Goal: Task Accomplishment & Management: Manage account settings

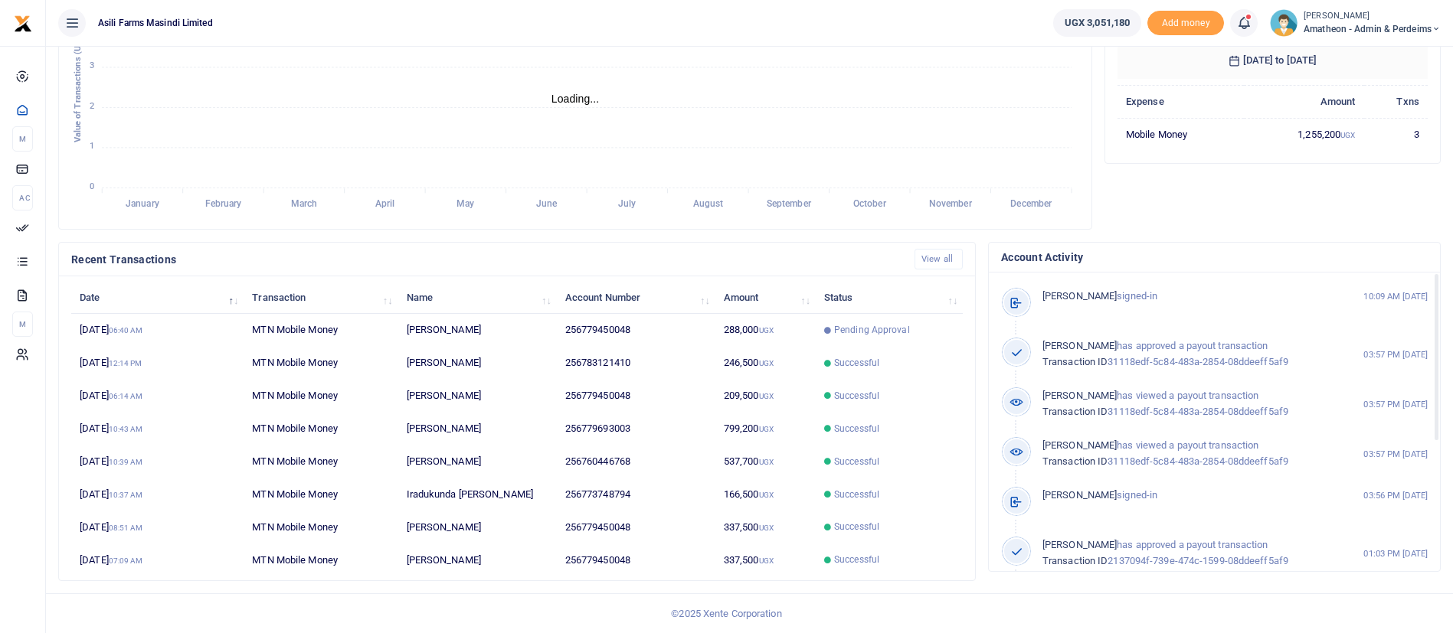
scroll to position [18, 18]
click at [726, 324] on td "288,000 UGX" at bounding box center [765, 330] width 100 height 33
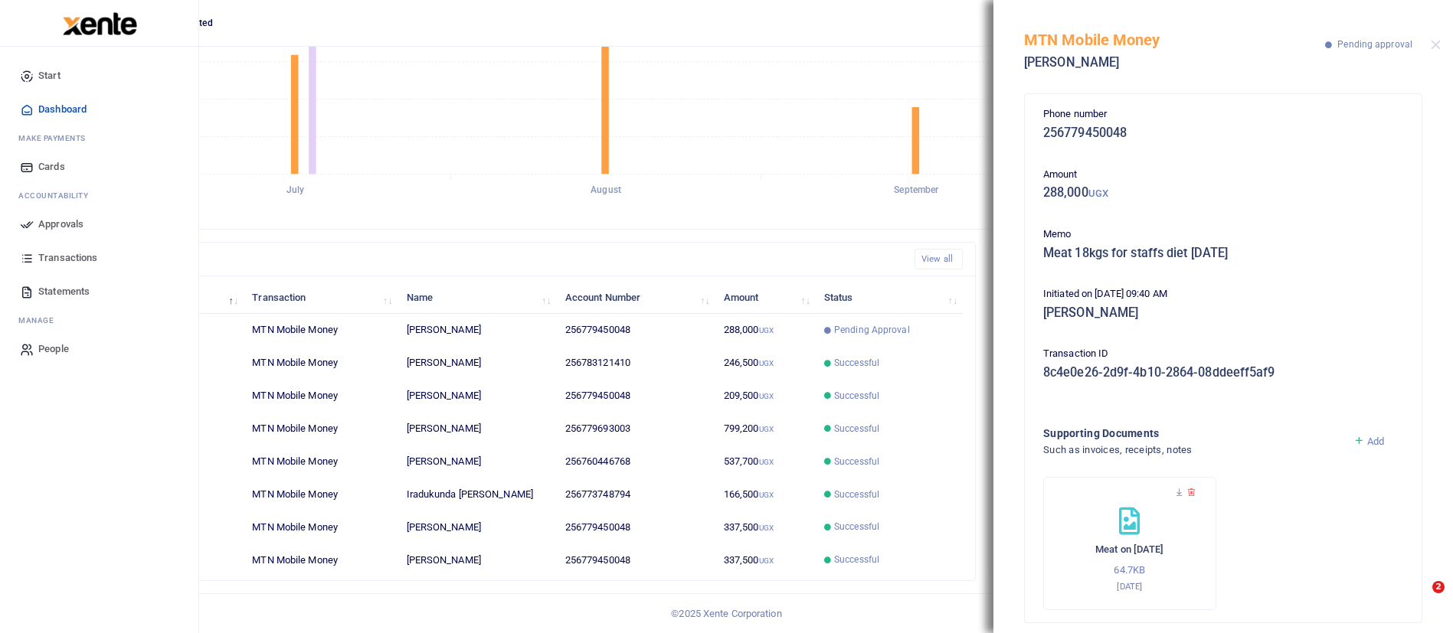
click at [78, 224] on span "Approvals" at bounding box center [60, 224] width 45 height 15
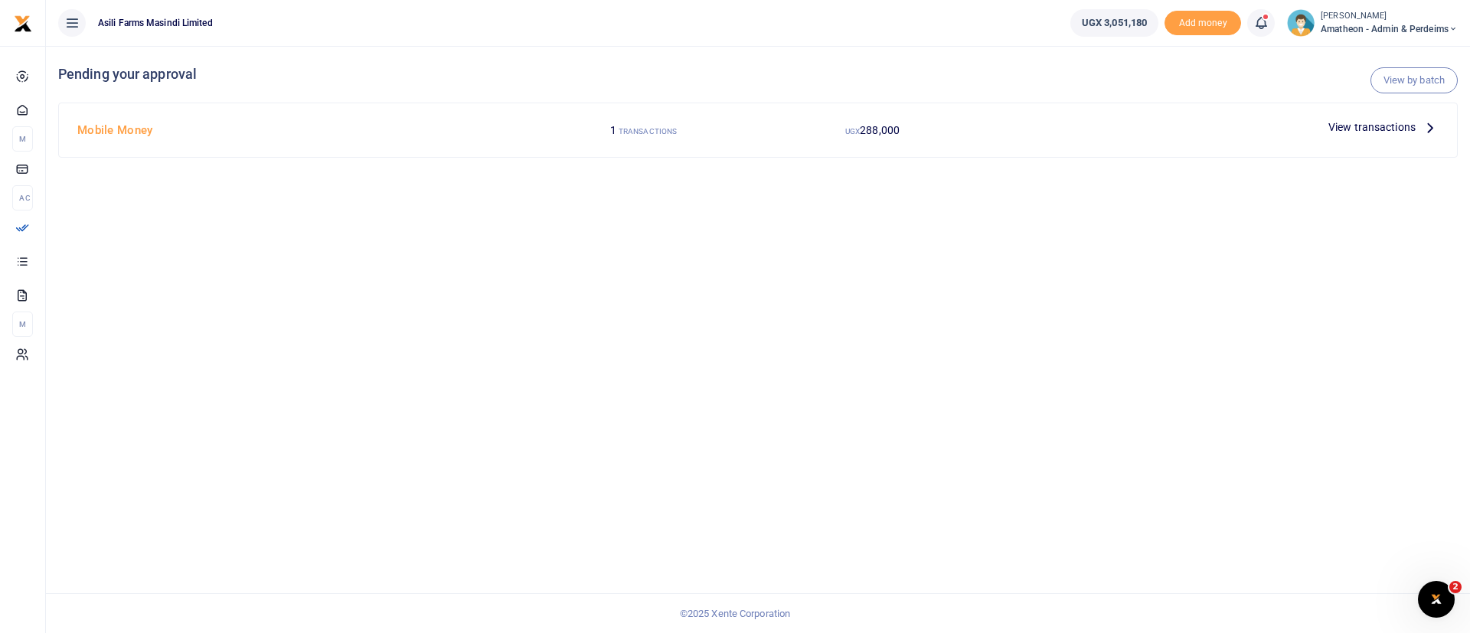
click at [1383, 120] on span "View transactions" at bounding box center [1372, 127] width 87 height 17
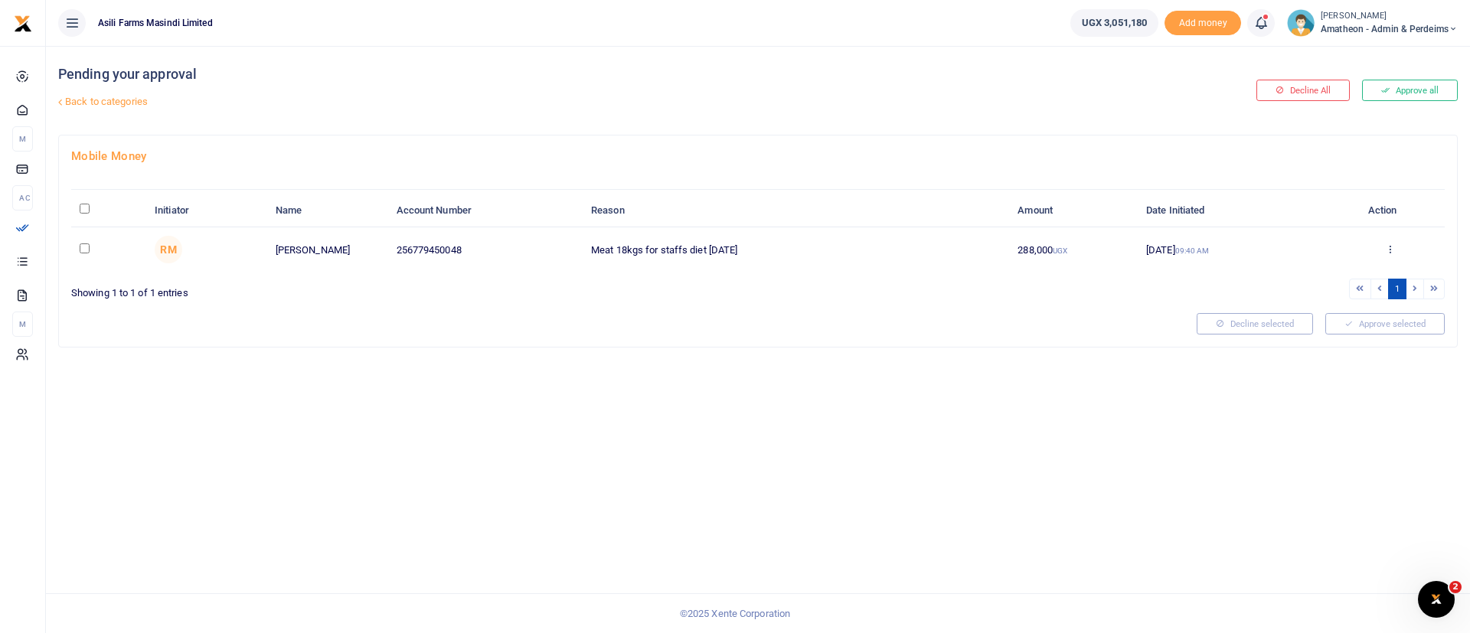
click at [90, 209] on th "\a \a : activate to sort column descending" at bounding box center [108, 211] width 75 height 33
click at [84, 208] on input "\a \a : activate to sort column descending" at bounding box center [85, 209] width 10 height 10
checkbox input "true"
click at [1408, 329] on button "Approve selected (1)" at bounding box center [1380, 323] width 130 height 21
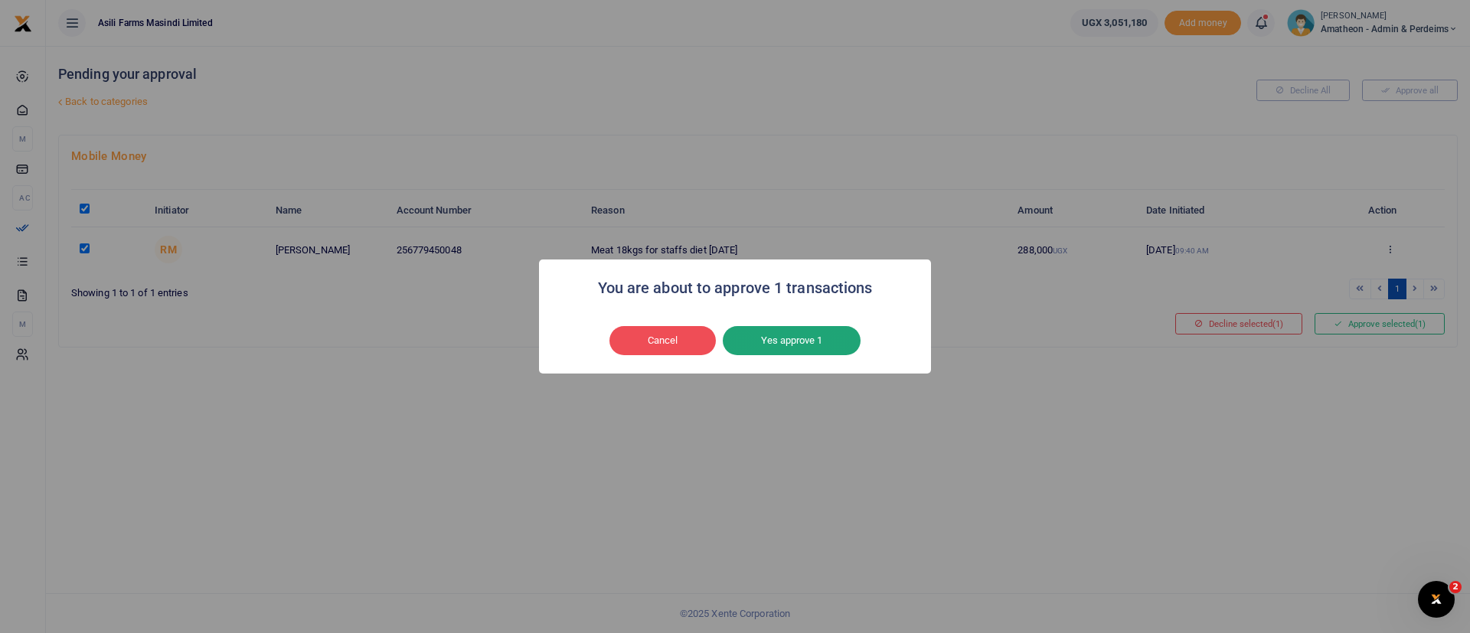
click at [835, 327] on button "Yes approve 1" at bounding box center [792, 340] width 138 height 29
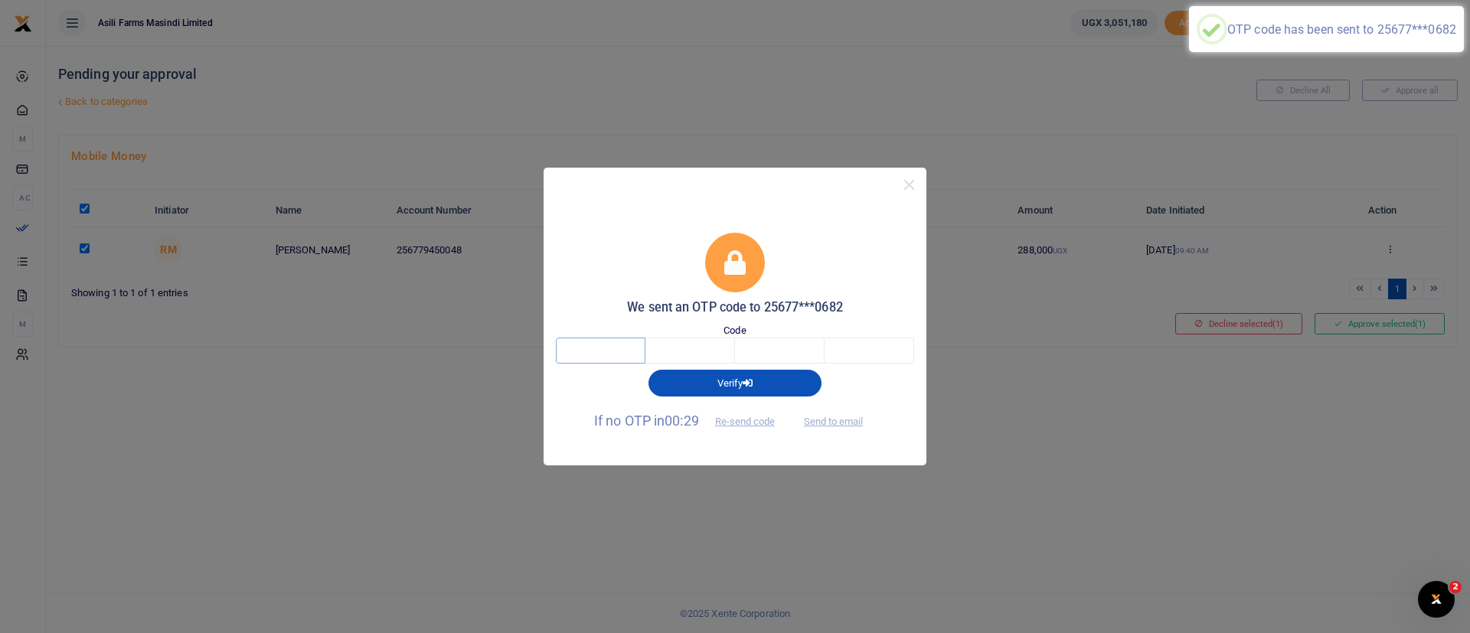
click at [602, 355] on input "text" at bounding box center [601, 351] width 90 height 26
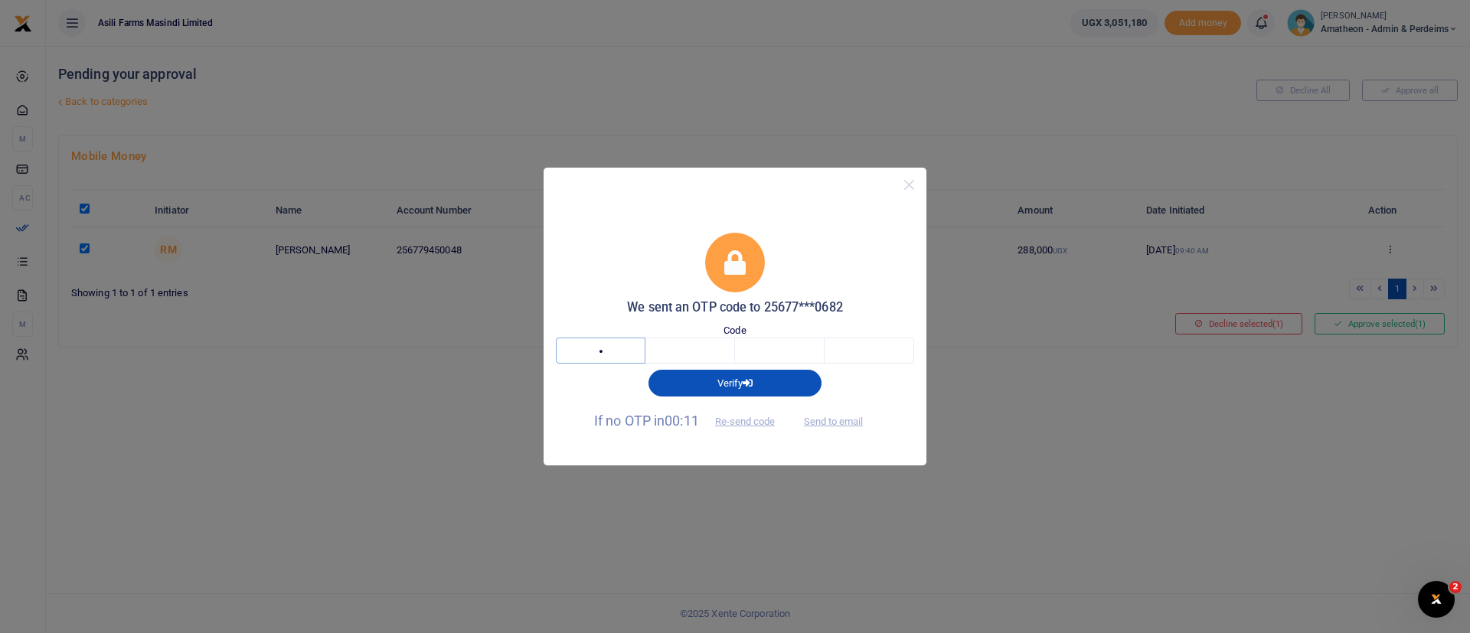
type input "7"
type input "9"
type input "4"
type input "5"
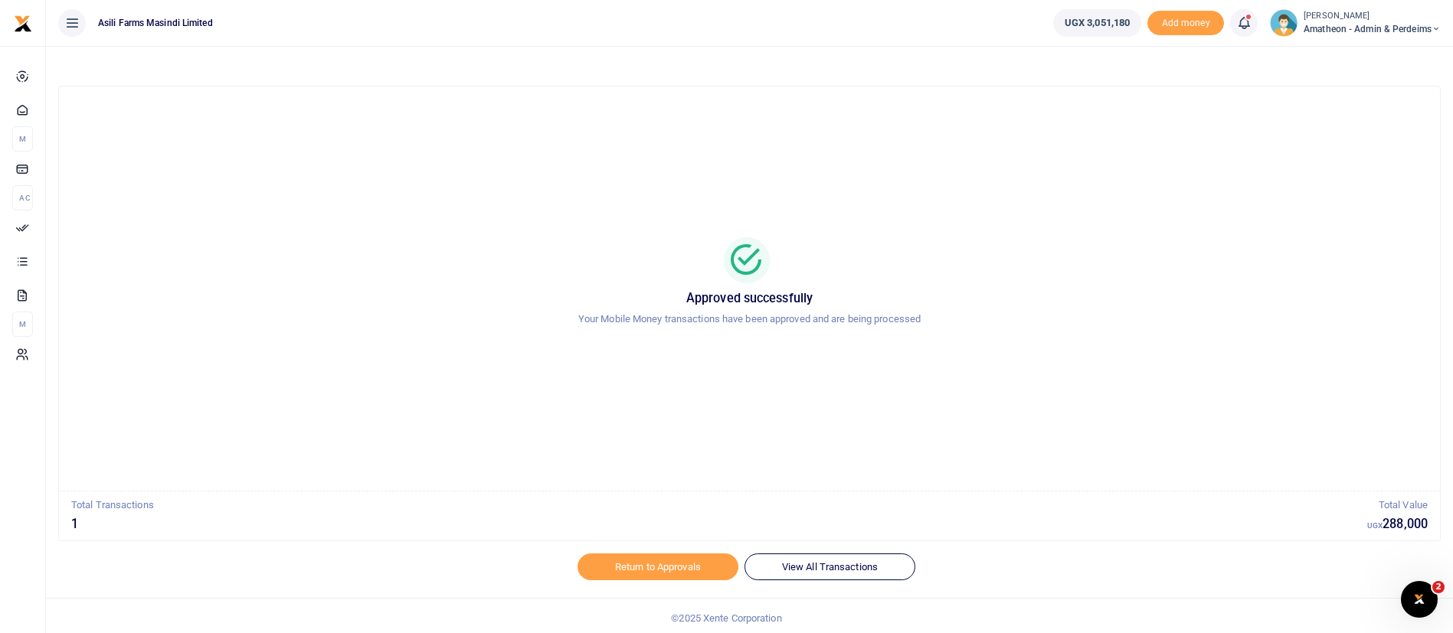
click at [1323, 17] on small "[PERSON_NAME]" at bounding box center [1371, 16] width 137 height 13
click at [1332, 45] on link "Switch accounts" at bounding box center [1382, 55] width 121 height 21
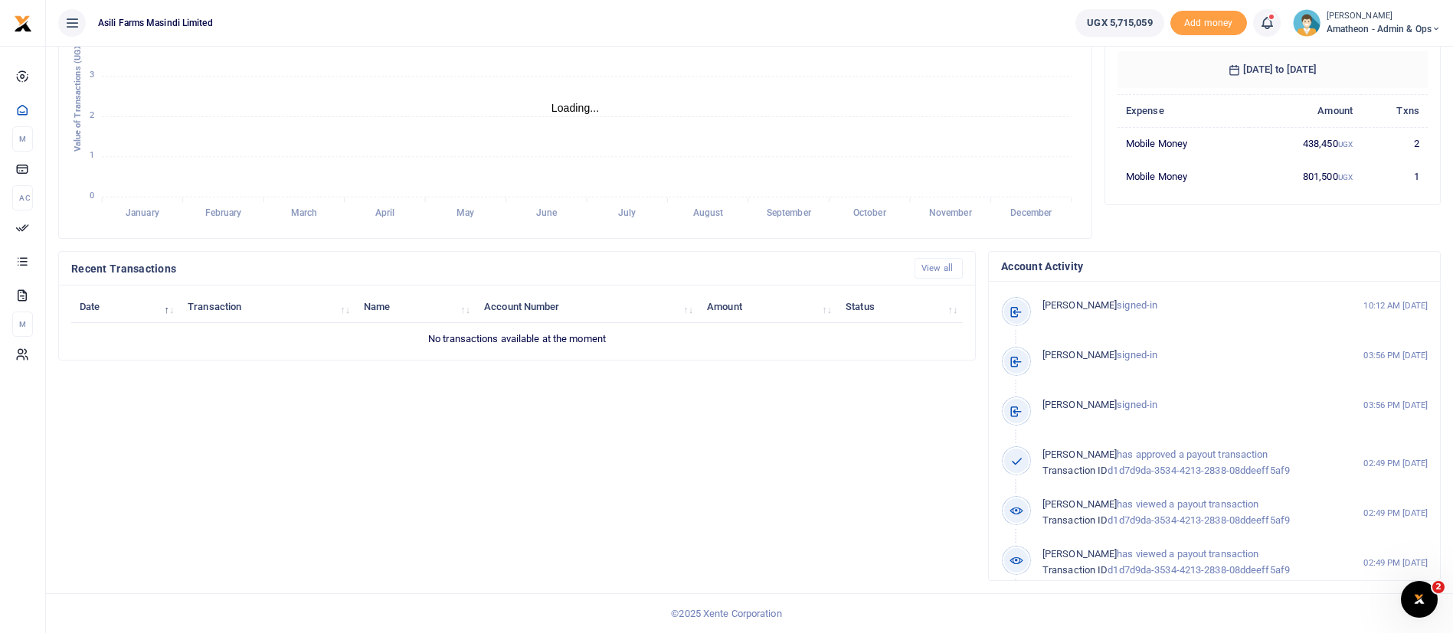
scroll to position [18, 18]
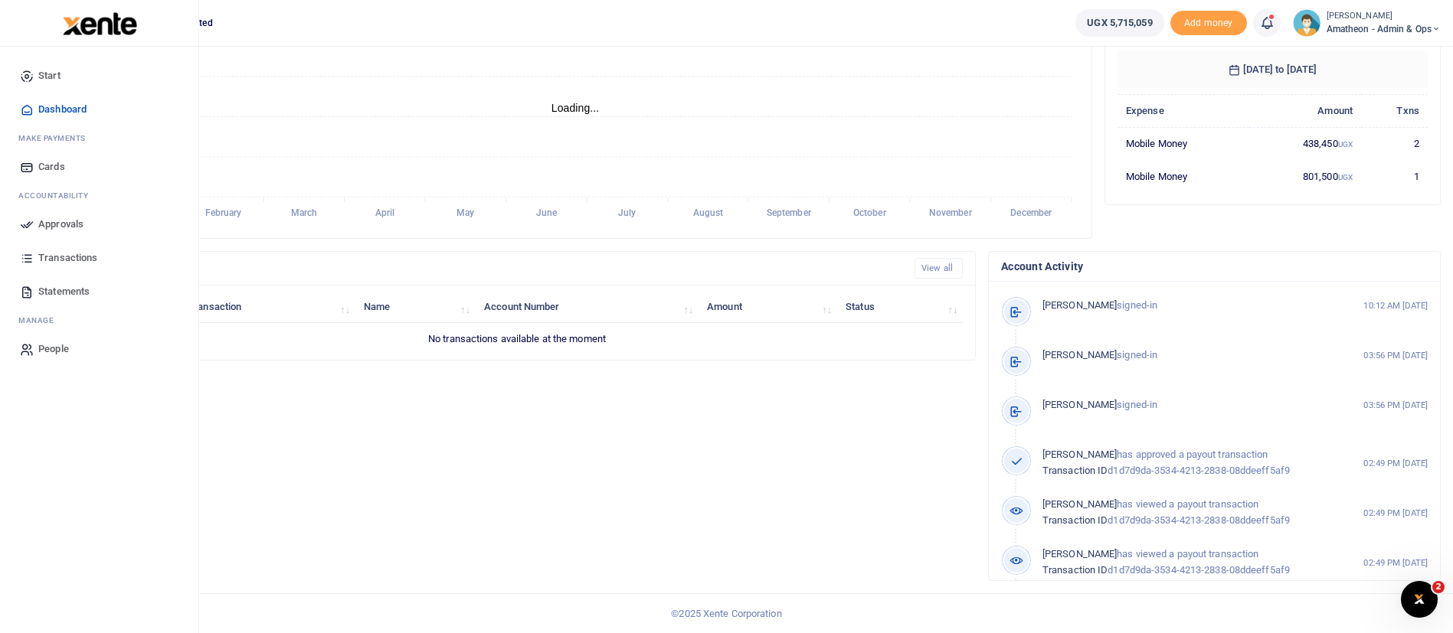
click at [80, 220] on span "Approvals" at bounding box center [60, 224] width 45 height 15
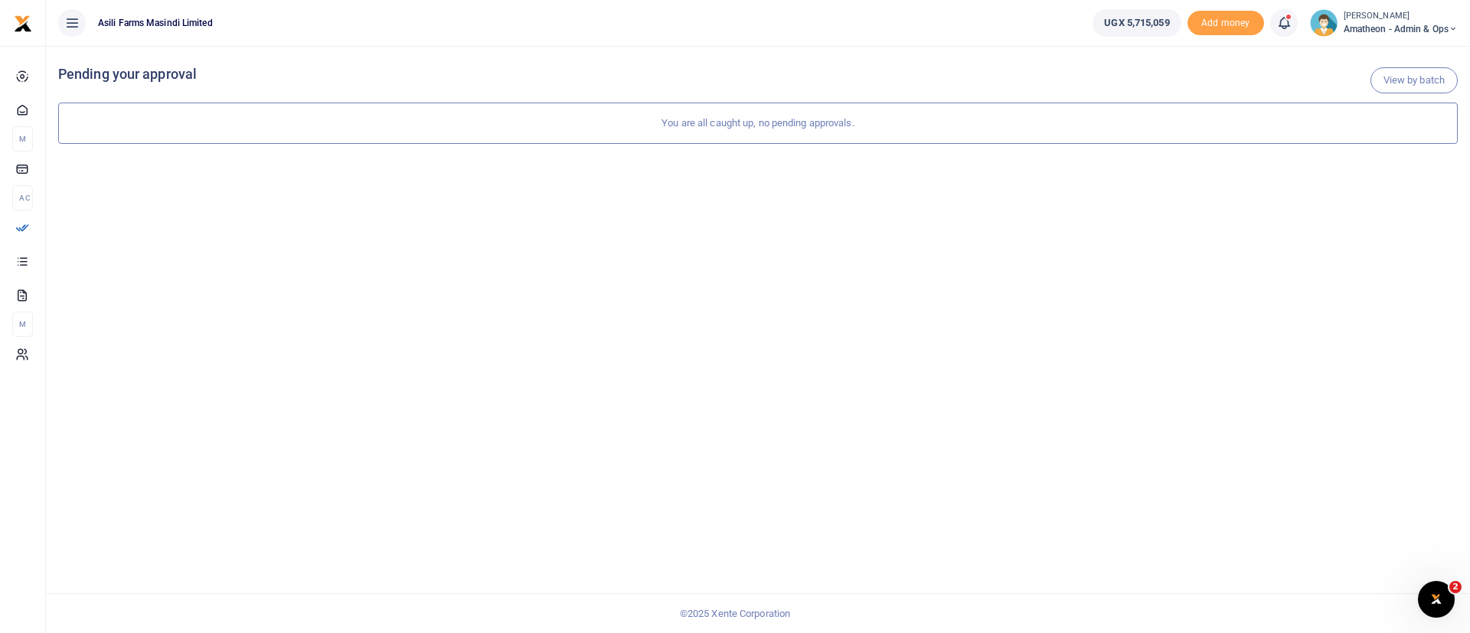
click at [1395, 28] on span "Amatheon - Admin & Ops" at bounding box center [1401, 29] width 114 height 14
click at [1388, 52] on link "Switch accounts" at bounding box center [1399, 55] width 121 height 21
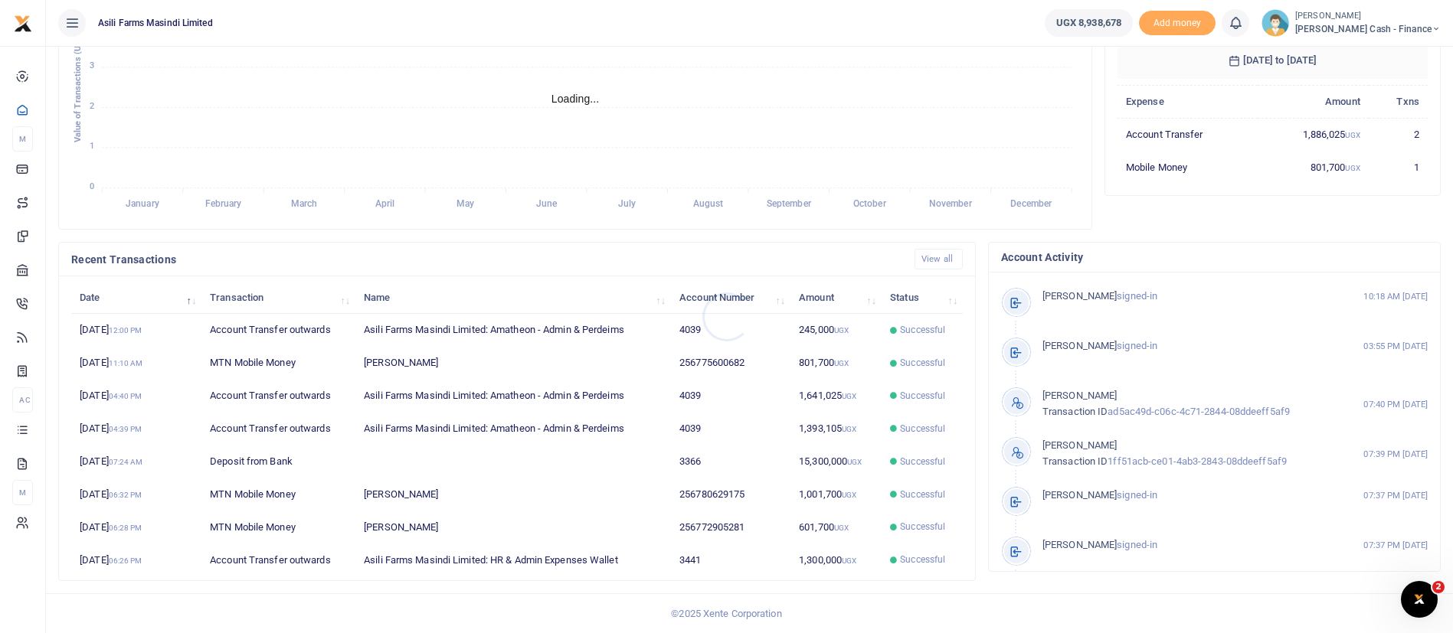
scroll to position [18, 18]
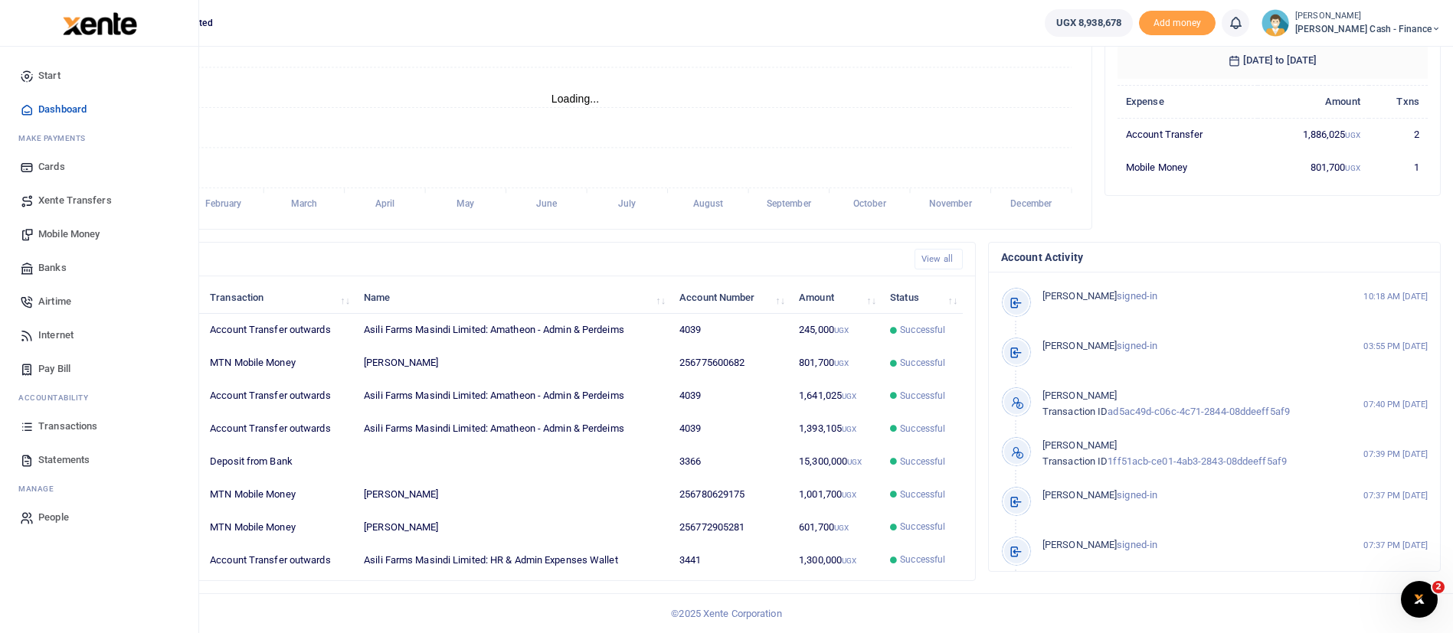
click at [71, 419] on span "Transactions" at bounding box center [67, 426] width 59 height 15
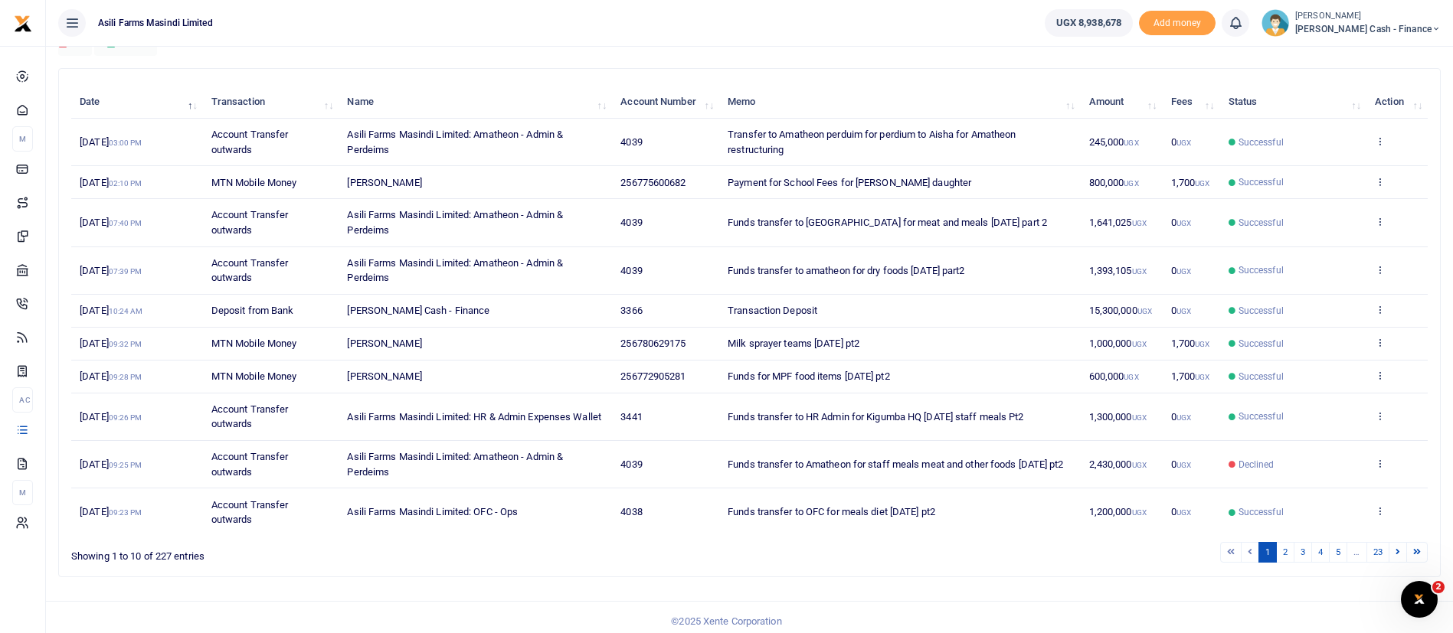
scroll to position [175, 0]
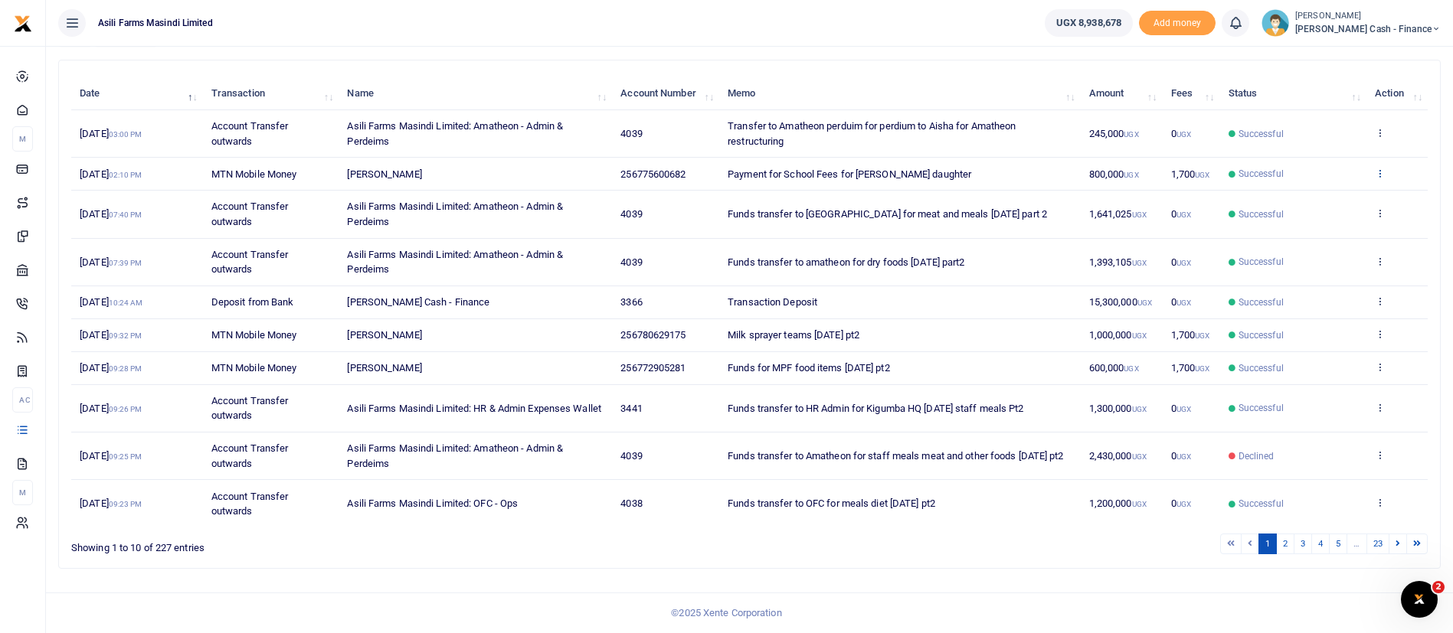
click at [1383, 168] on icon at bounding box center [1380, 173] width 10 height 11
click at [1345, 203] on link "View details" at bounding box center [1323, 213] width 121 height 21
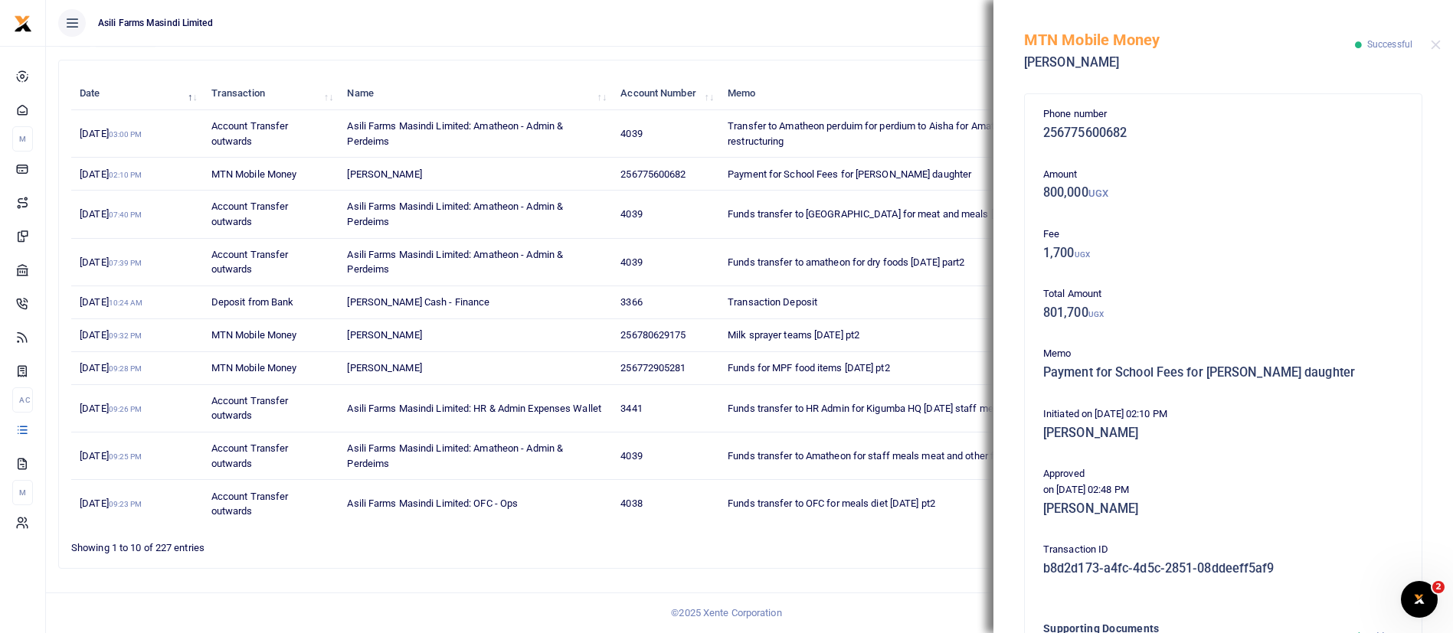
scroll to position [247, 0]
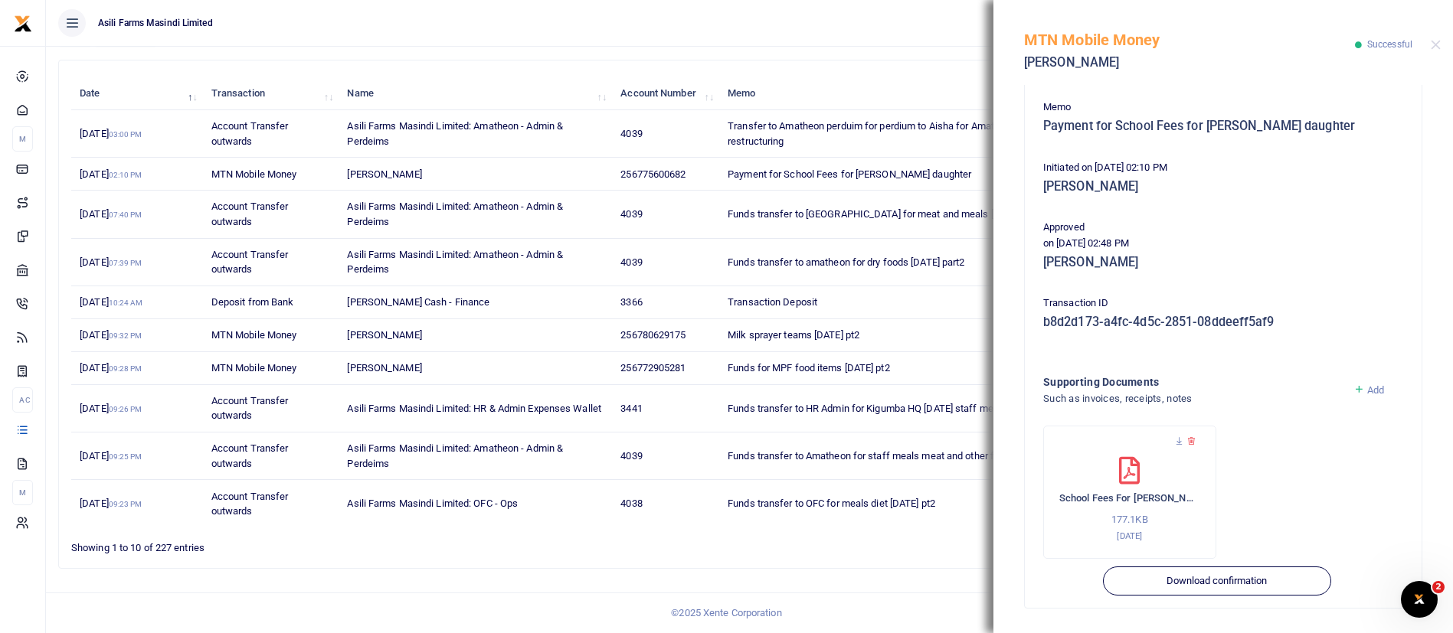
click at [1353, 389] on icon at bounding box center [1358, 390] width 11 height 14
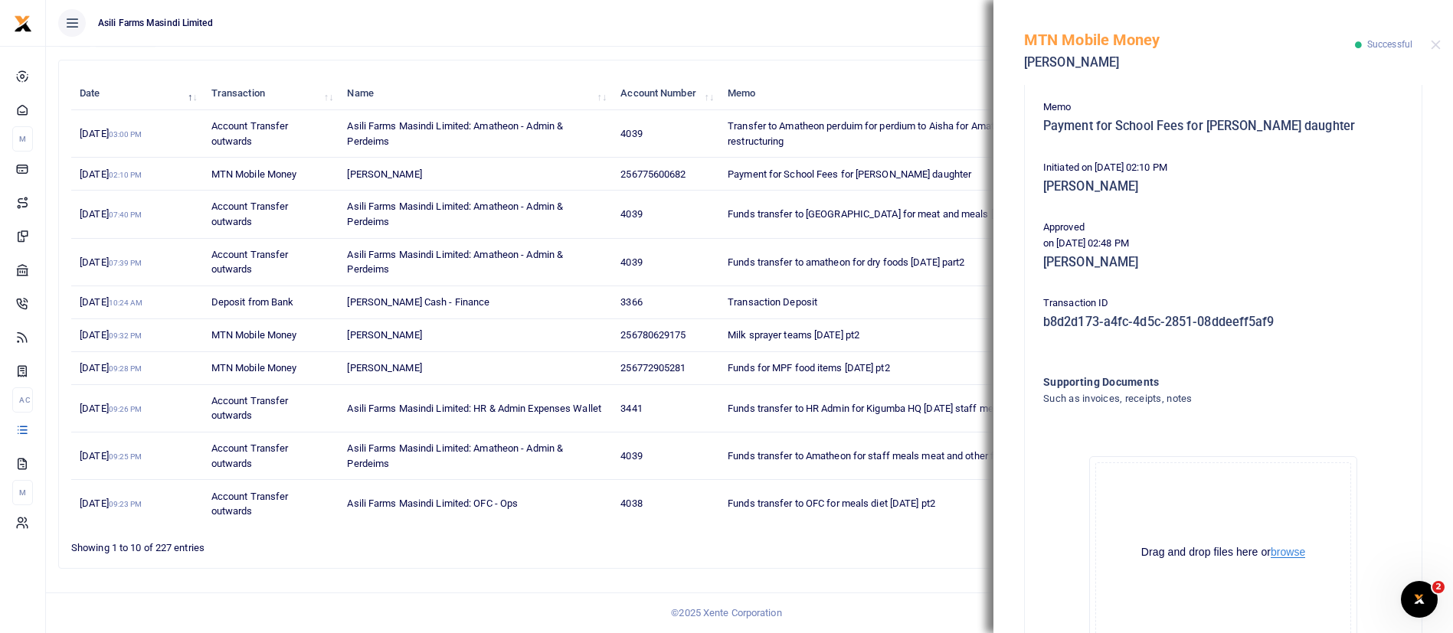
click at [1293, 553] on button "browse" at bounding box center [1287, 552] width 34 height 11
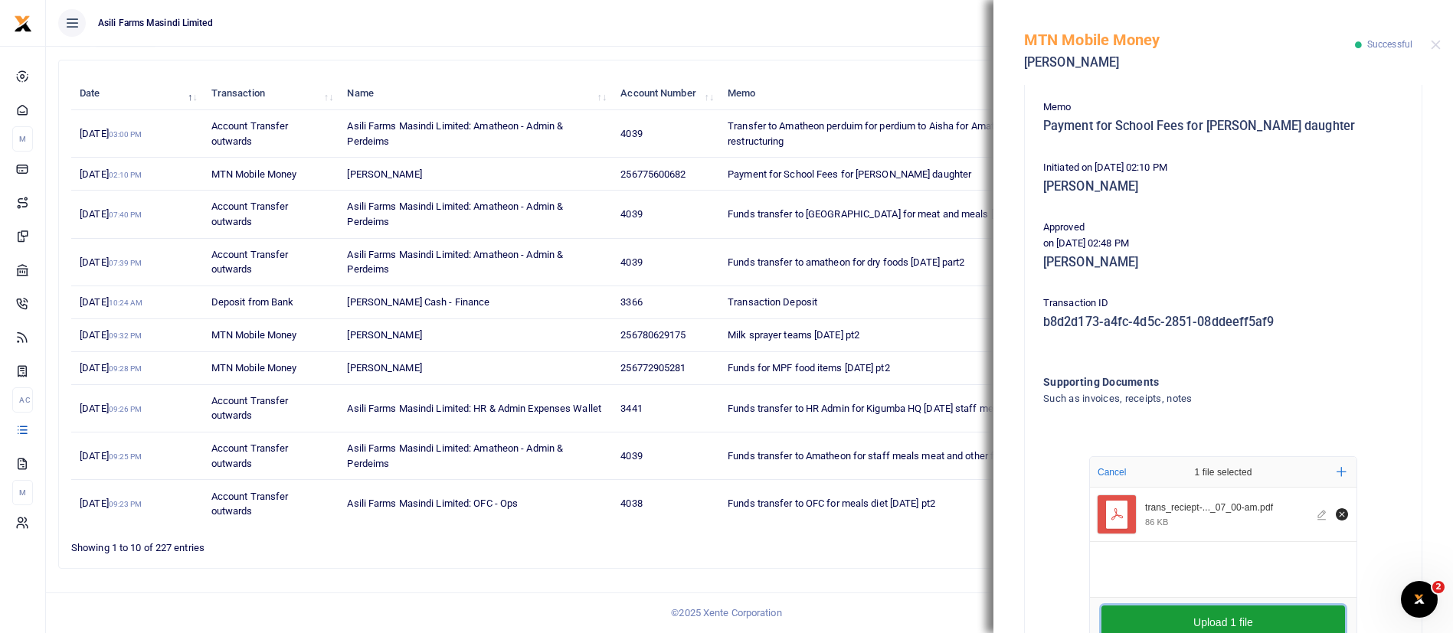
click at [1217, 614] on button "Upload 1 file" at bounding box center [1223, 623] width 244 height 34
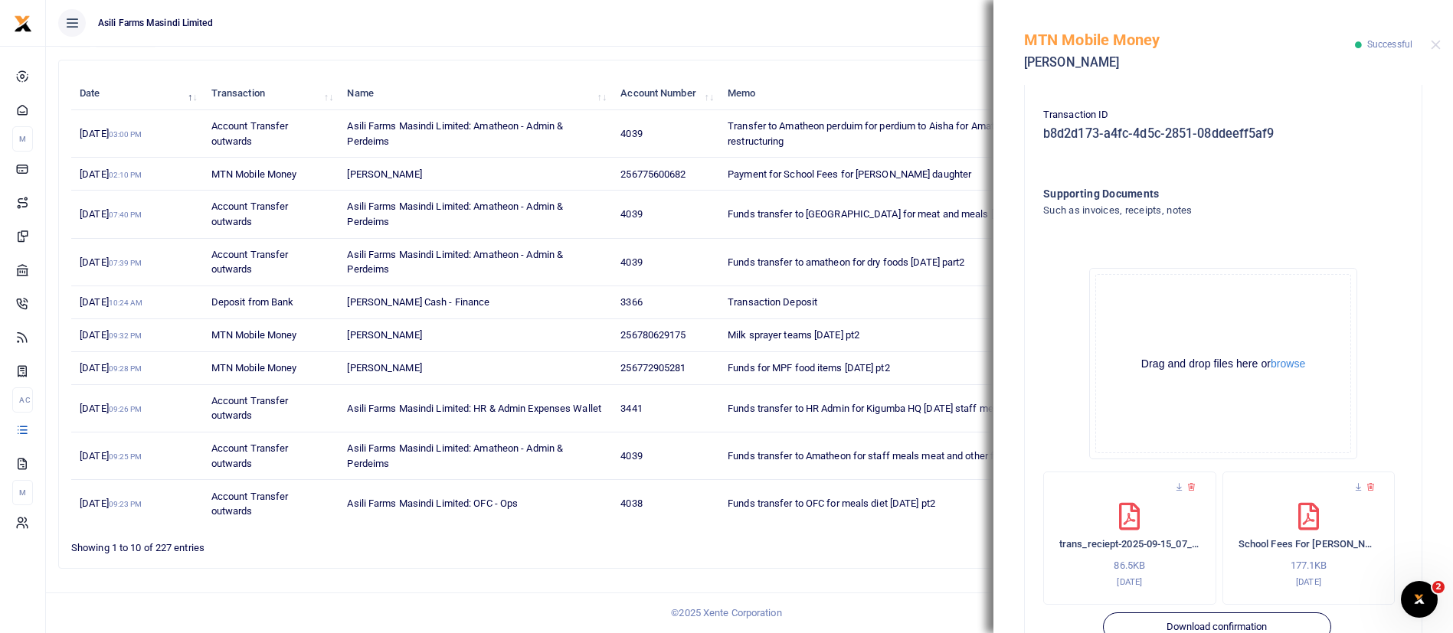
scroll to position [481, 0]
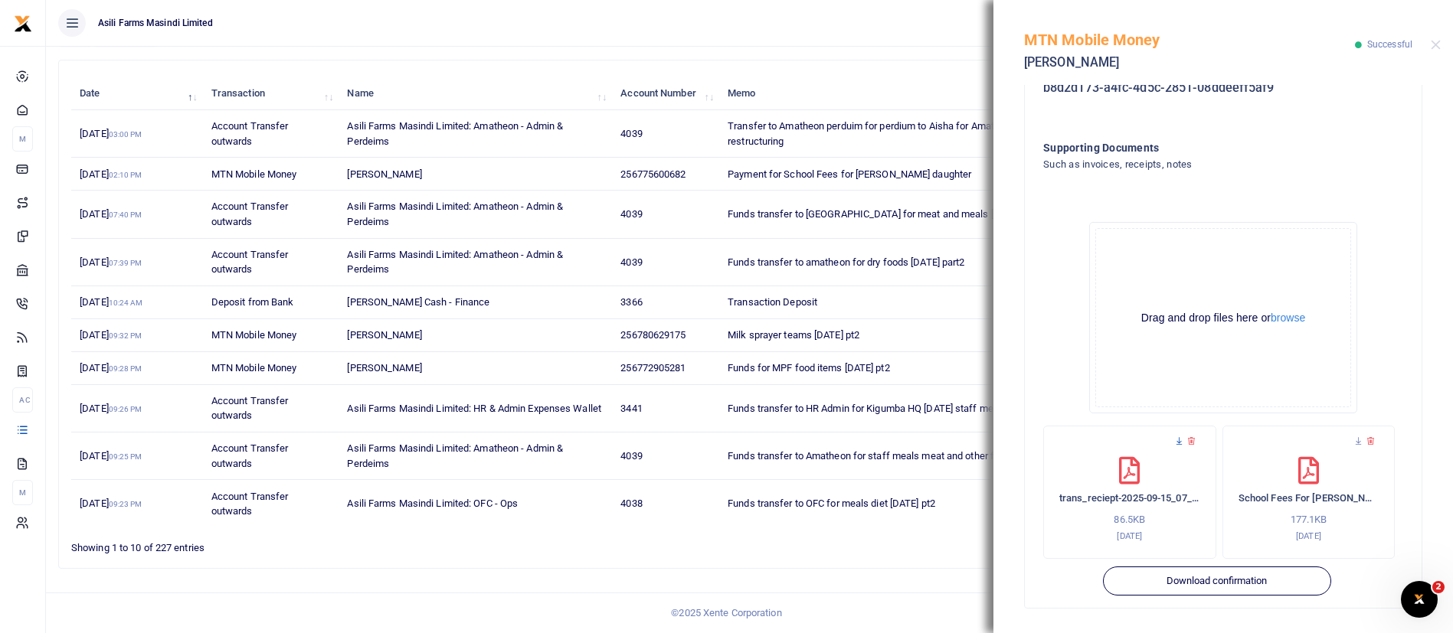
click at [1181, 438] on icon at bounding box center [1179, 442] width 10 height 10
click at [1435, 42] on button "Close" at bounding box center [1436, 45] width 10 height 10
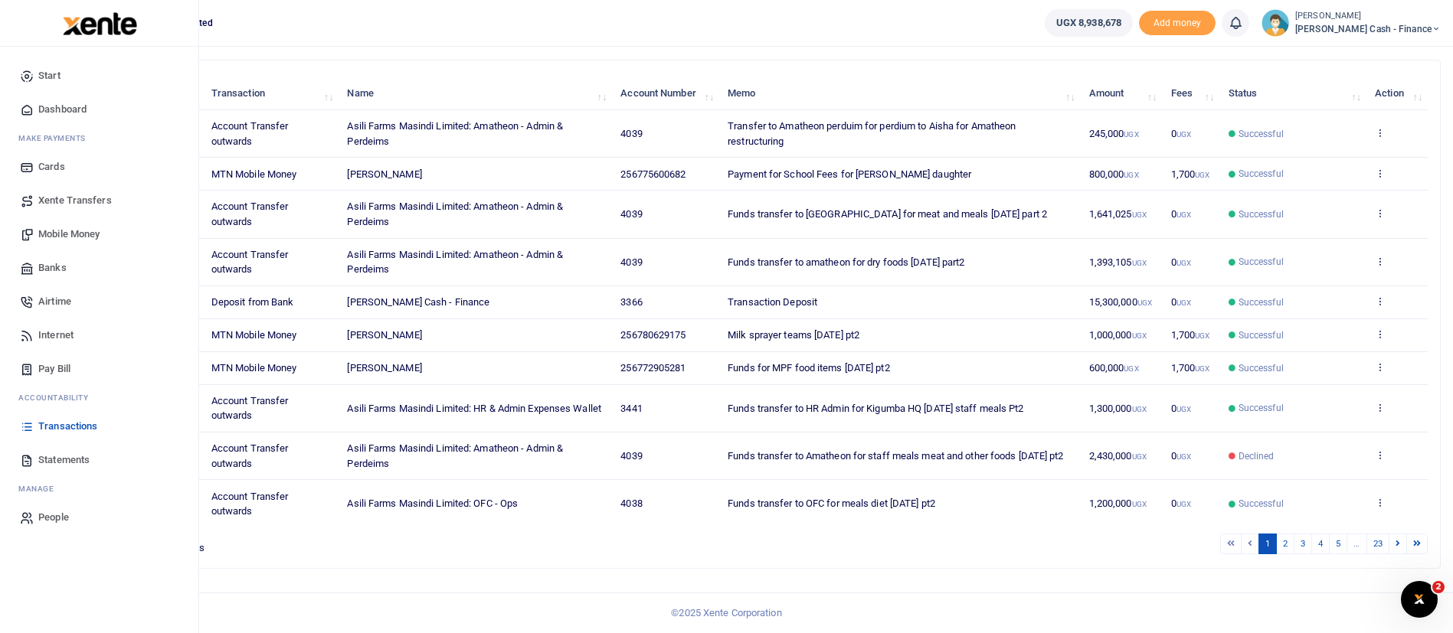
click at [93, 25] on img at bounding box center [100, 23] width 74 height 23
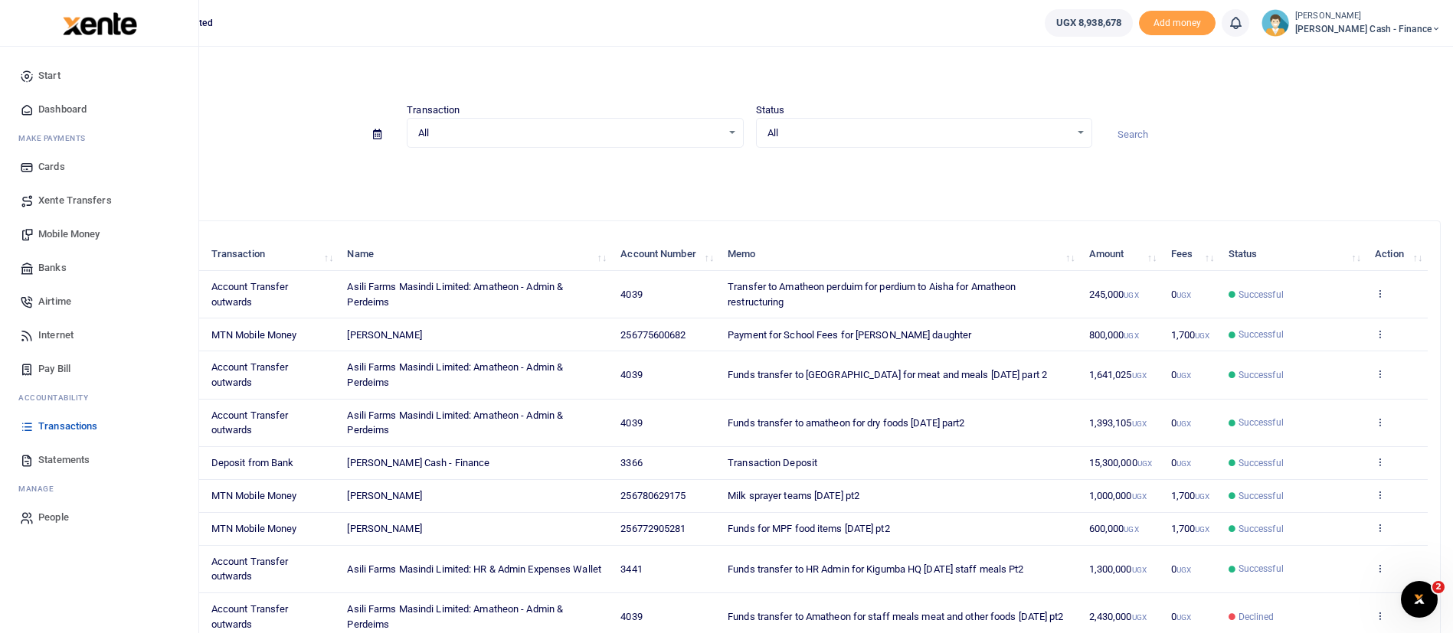
click at [74, 430] on span "Transactions" at bounding box center [67, 426] width 59 height 15
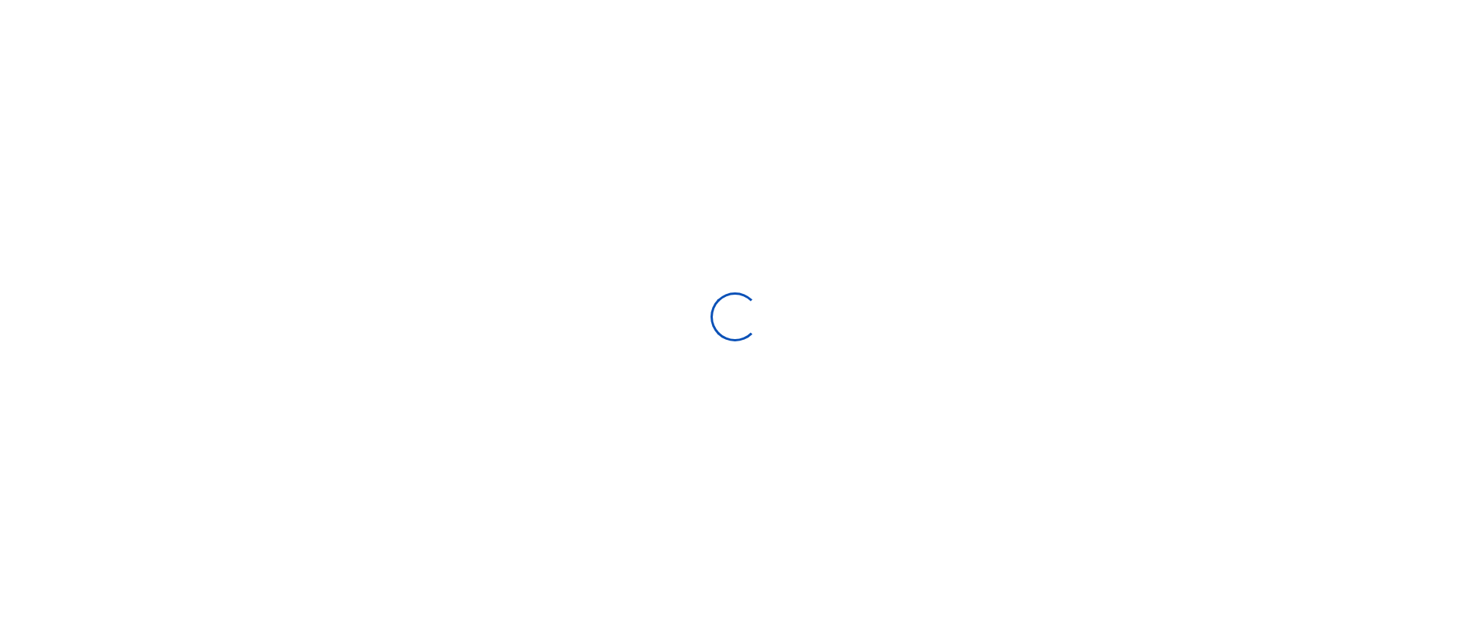
type input "[DATE] - [DATE]"
select select
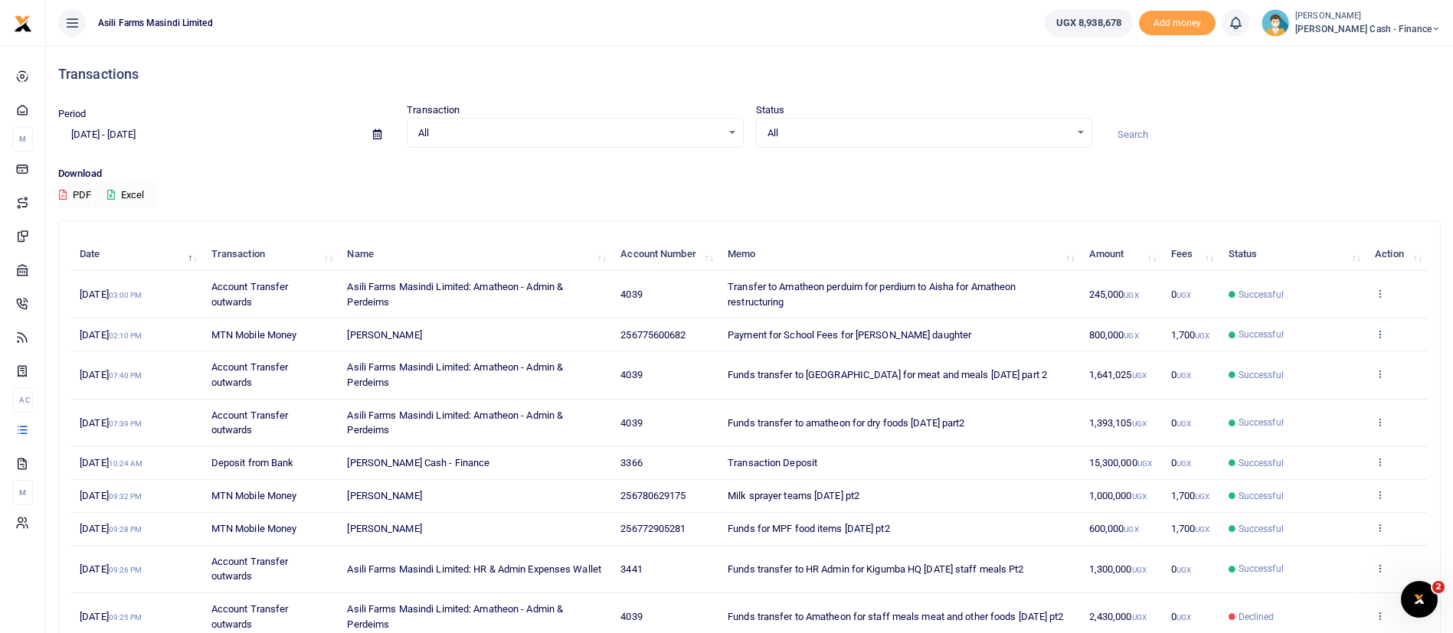
click at [1381, 339] on icon at bounding box center [1380, 334] width 10 height 11
click at [1362, 368] on link "View details" at bounding box center [1323, 374] width 121 height 21
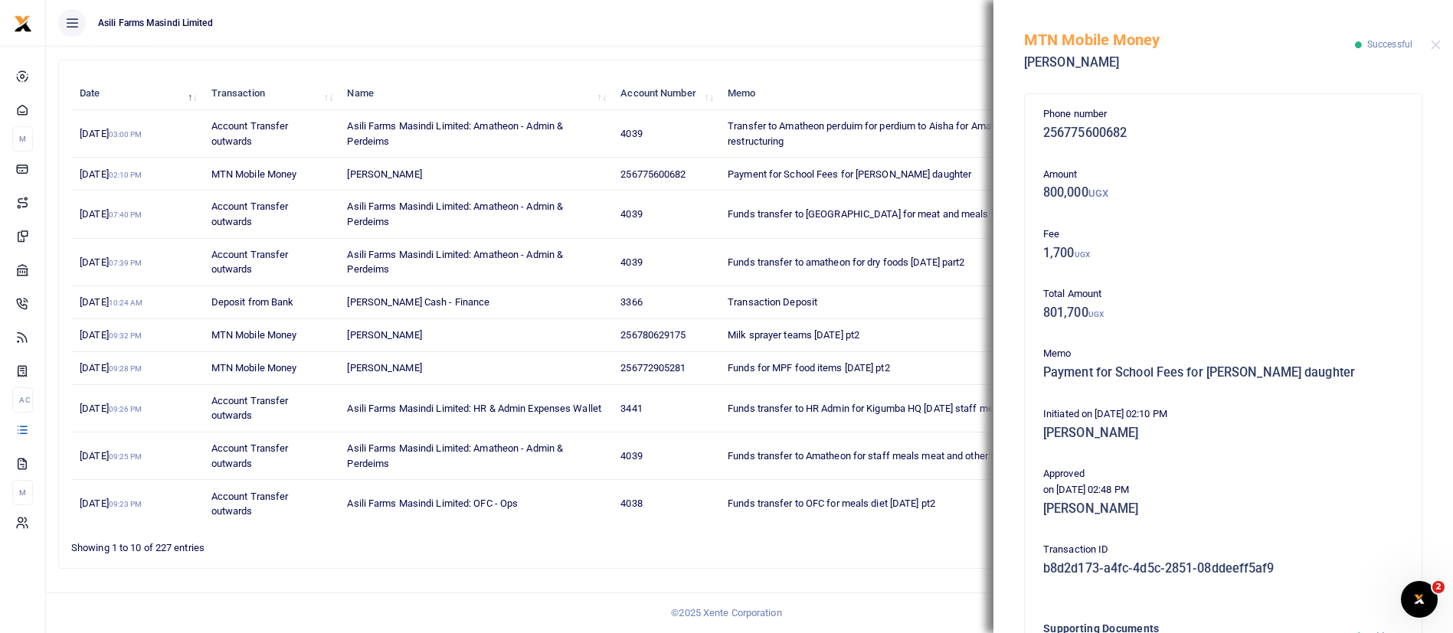
scroll to position [247, 0]
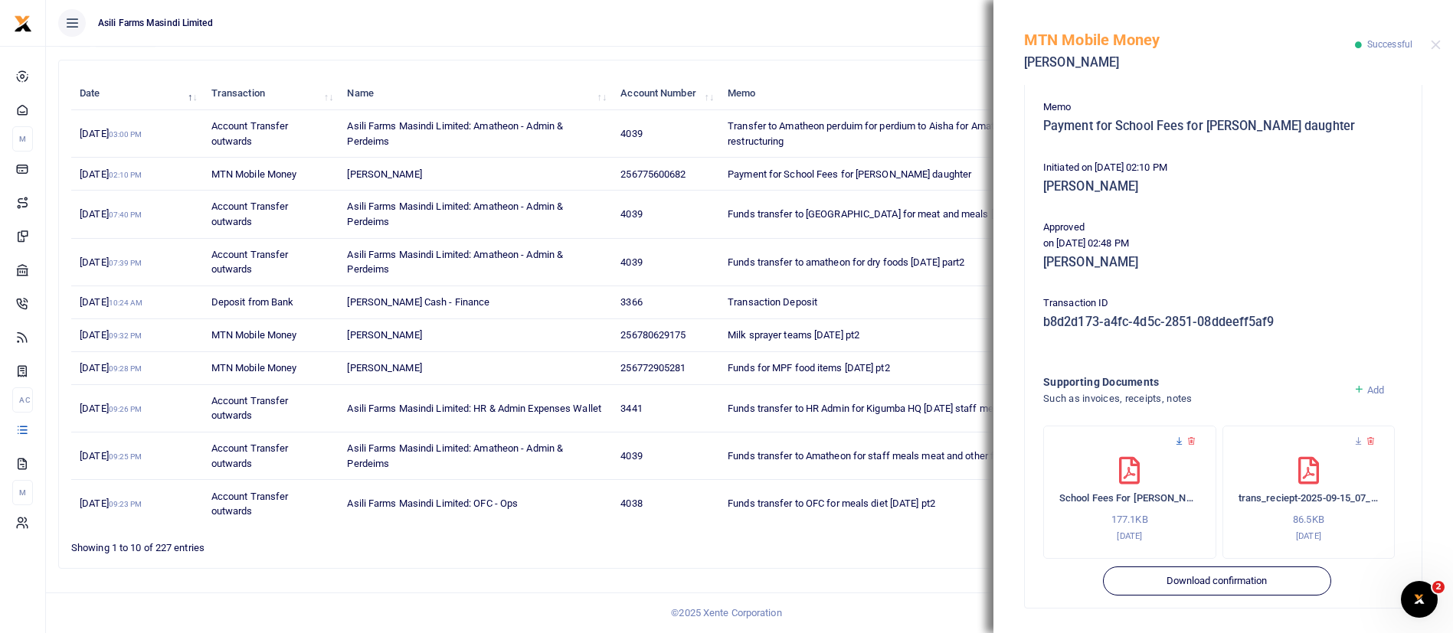
click at [1176, 440] on icon at bounding box center [1179, 442] width 10 height 10
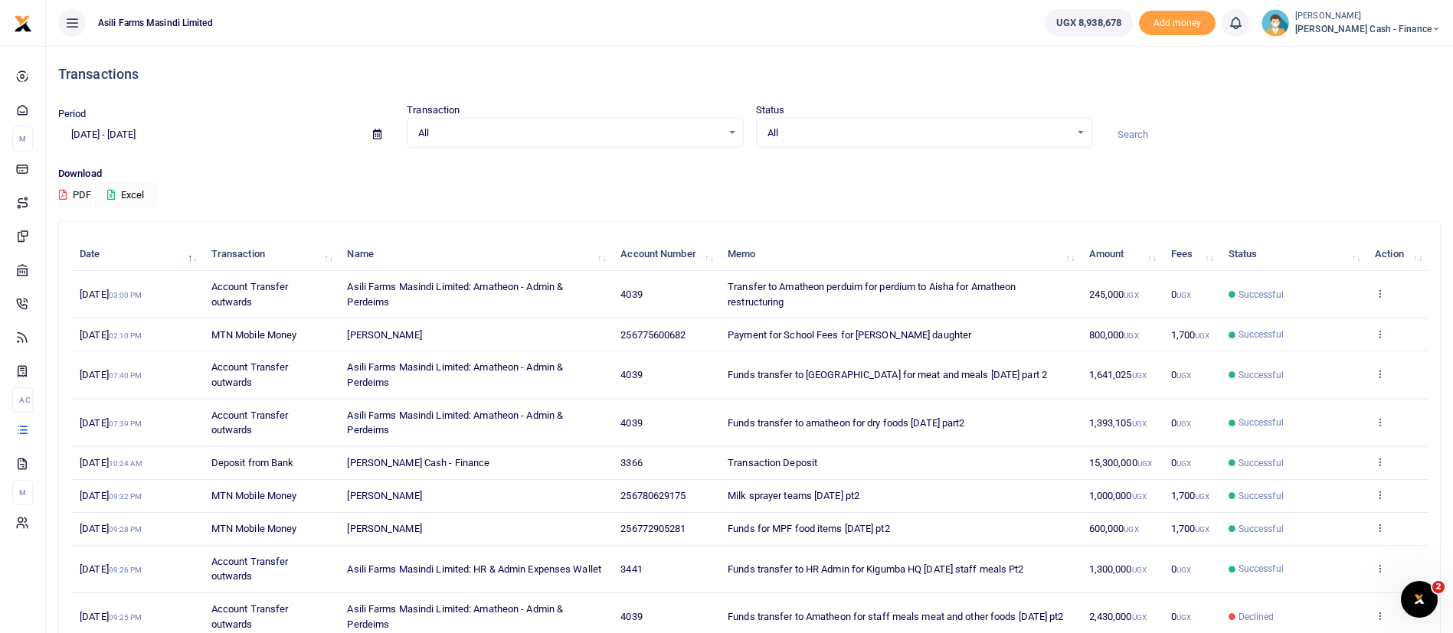
click at [1378, 341] on link at bounding box center [1380, 334] width 10 height 11
click at [1340, 371] on link "View details" at bounding box center [1323, 374] width 121 height 21
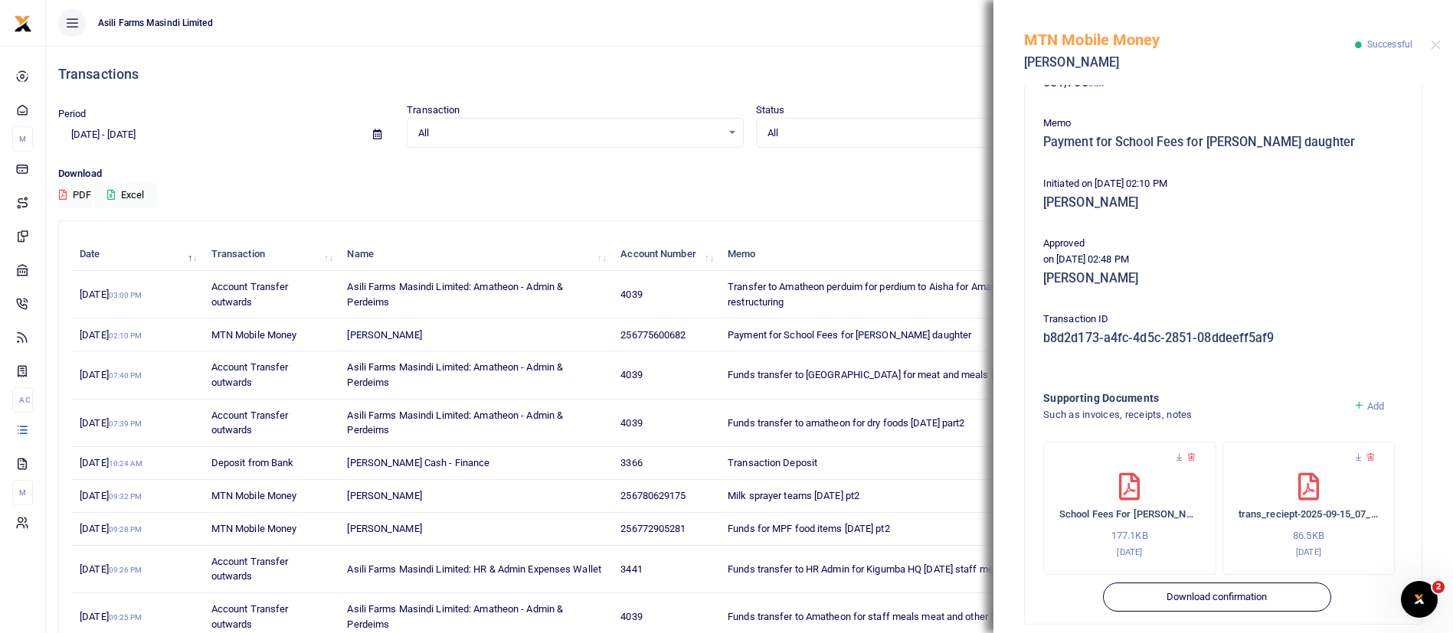
scroll to position [247, 0]
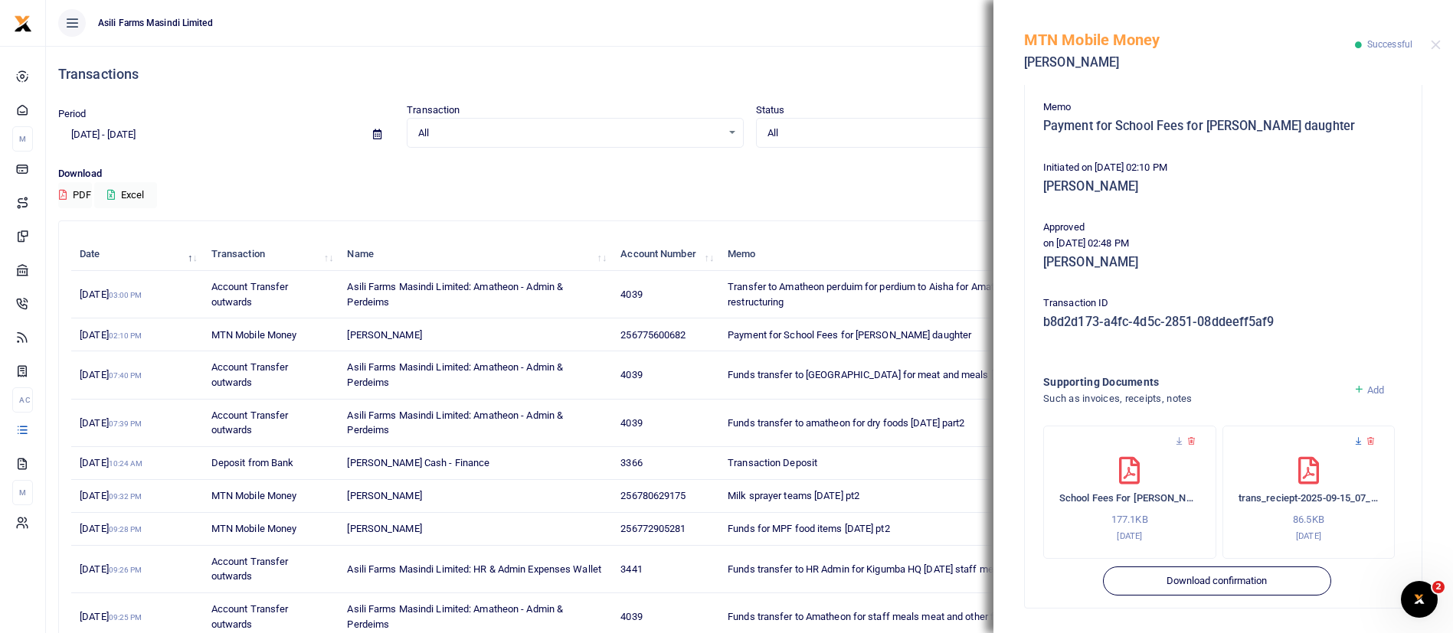
click at [1353, 442] on icon at bounding box center [1358, 442] width 10 height 10
